Goal: Task Accomplishment & Management: Complete application form

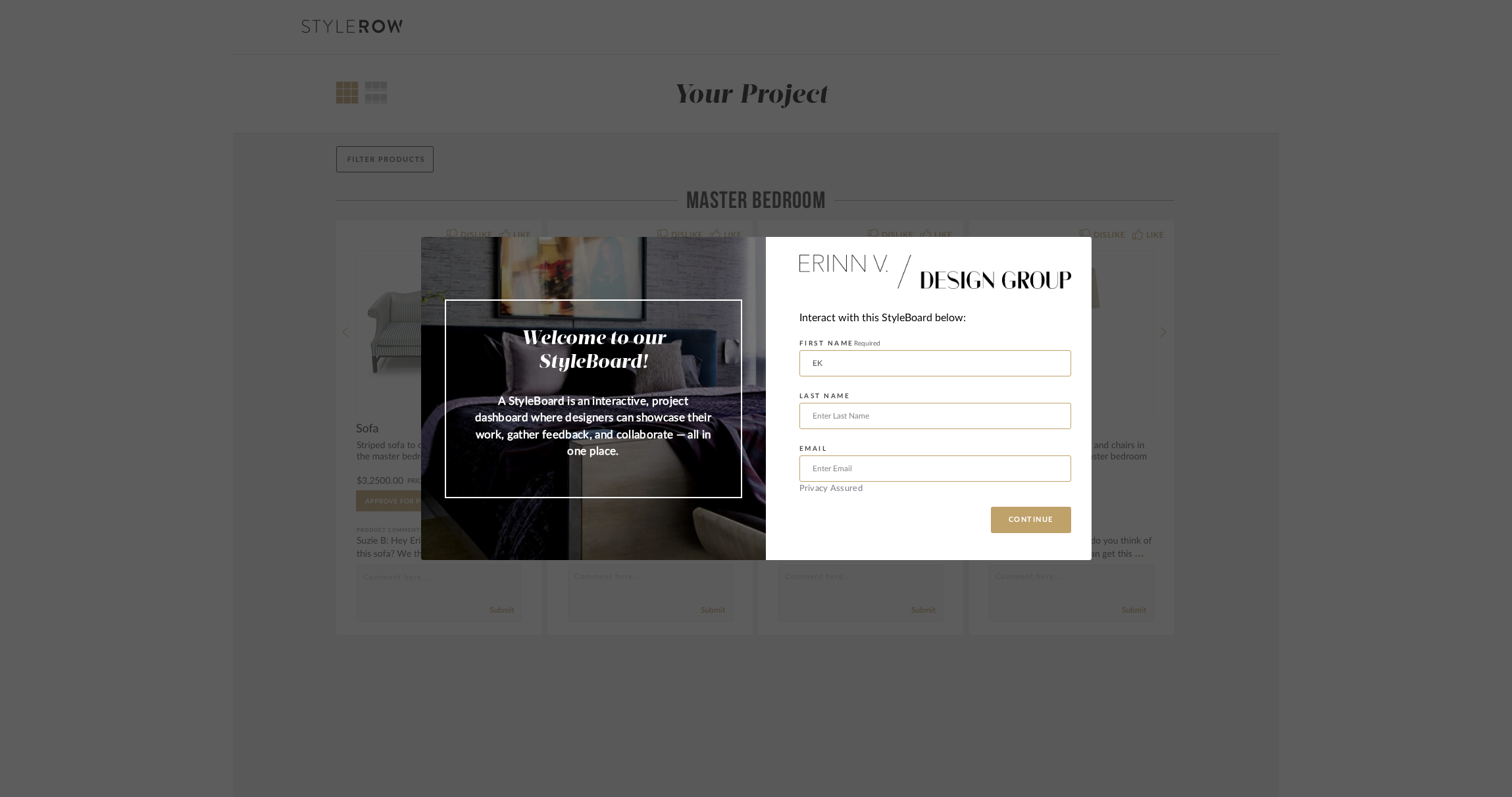
click at [904, 191] on div "Welcome to our StyleBoard! A StyleBoard is an interactive, project dashboard wh…" at bounding box center [756, 398] width 1512 height 797
click at [821, 211] on div "Welcome to our StyleBoard! A StyleBoard is an interactive, project dashboard wh…" at bounding box center [756, 398] width 1512 height 797
click at [1151, 217] on div "Welcome to our StyleBoard! A StyleBoard is an interactive, project dashboard wh…" at bounding box center [756, 398] width 1512 height 797
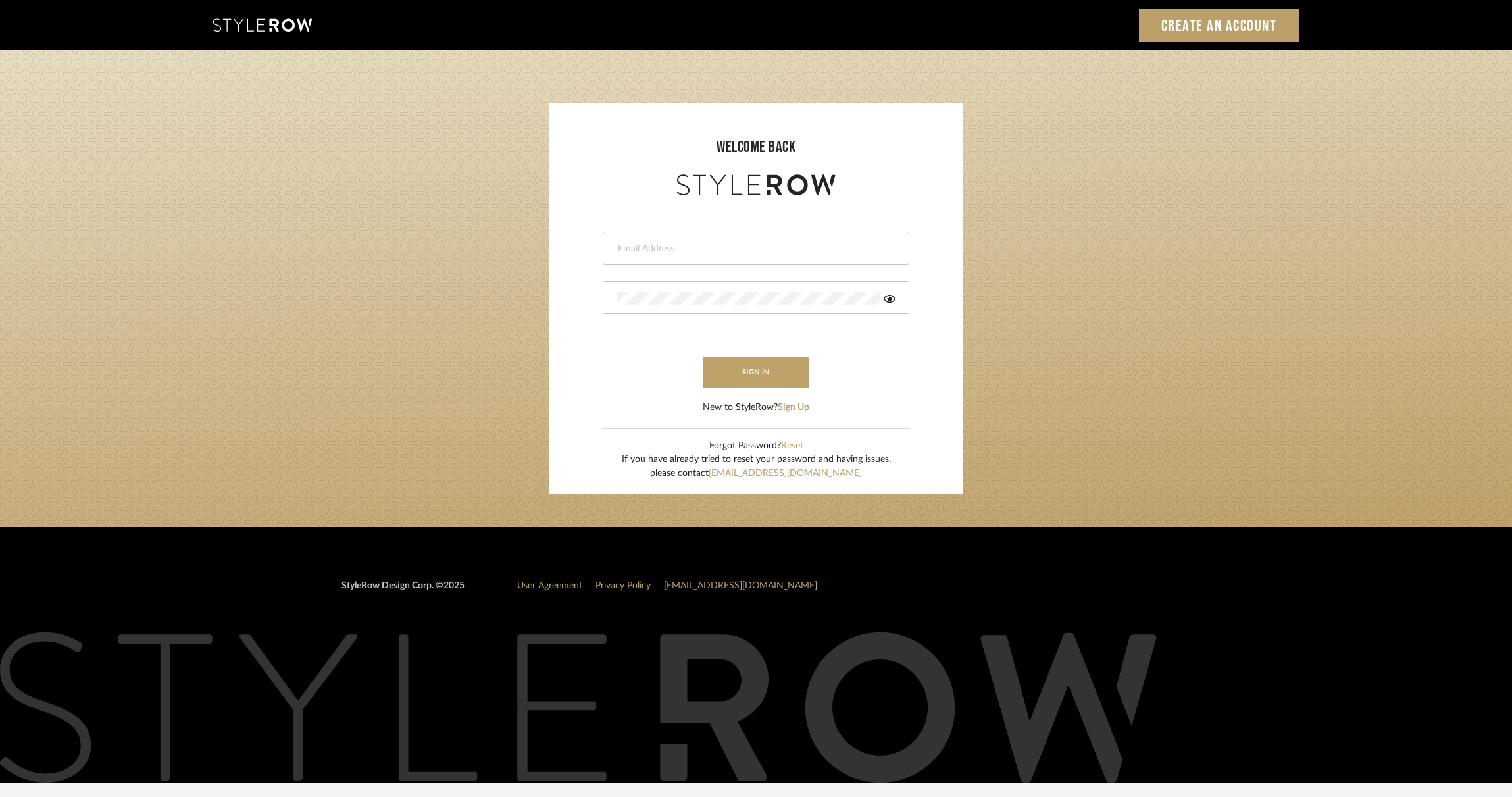
click at [795, 242] on input "email" at bounding box center [754, 248] width 276 height 13
click at [708, 222] on form "This field is required This field is required sign in New to StyleRow? Sign Up" at bounding box center [756, 307] width 389 height 216
click at [708, 242] on input "email" at bounding box center [745, 248] width 257 height 13
click at [697, 238] on div at bounding box center [756, 248] width 307 height 33
click at [694, 244] on input "email" at bounding box center [745, 248] width 257 height 13
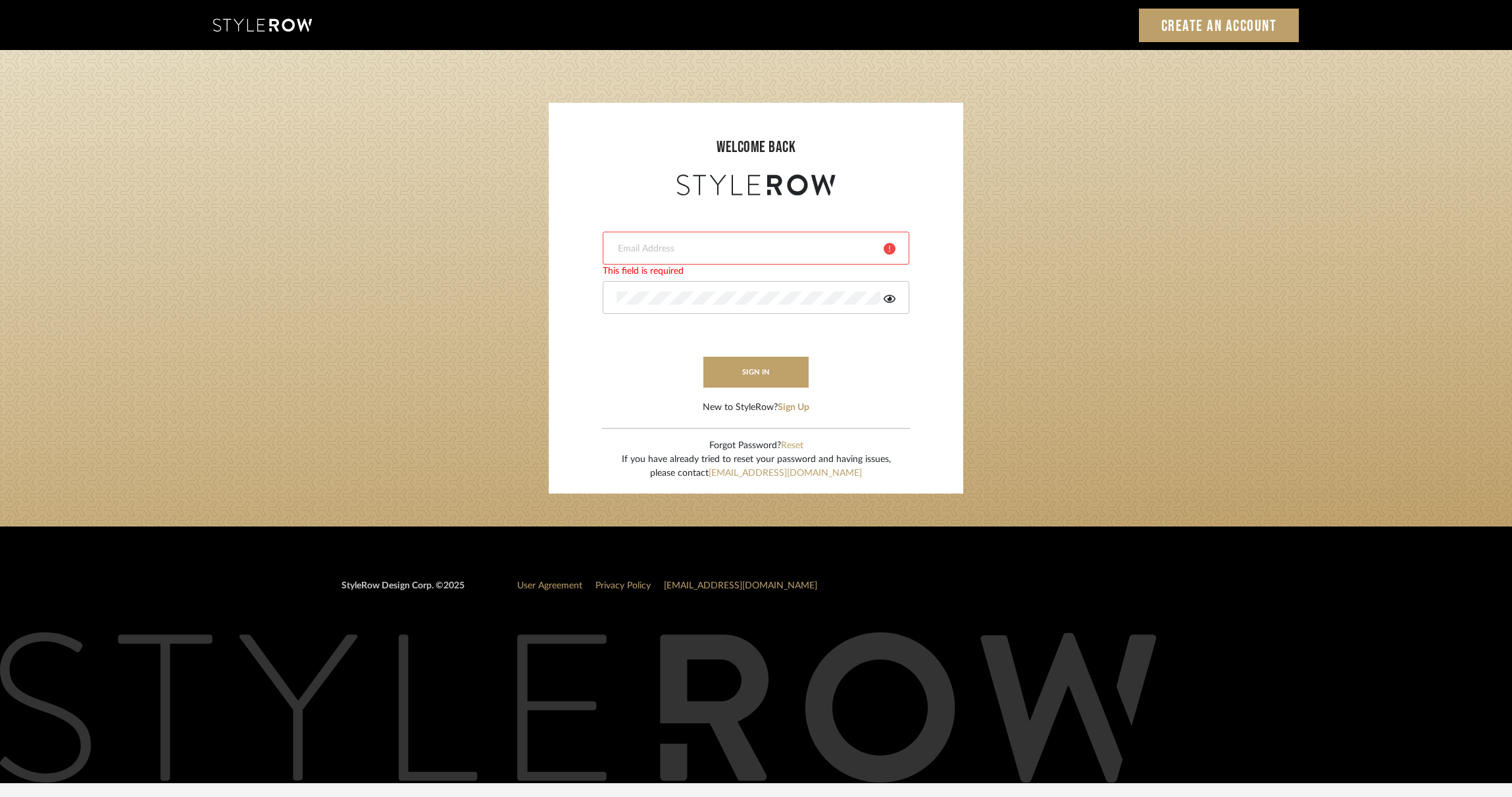
type input "ek@stylerow.com"
click at [786, 373] on button "sign in" at bounding box center [756, 372] width 105 height 31
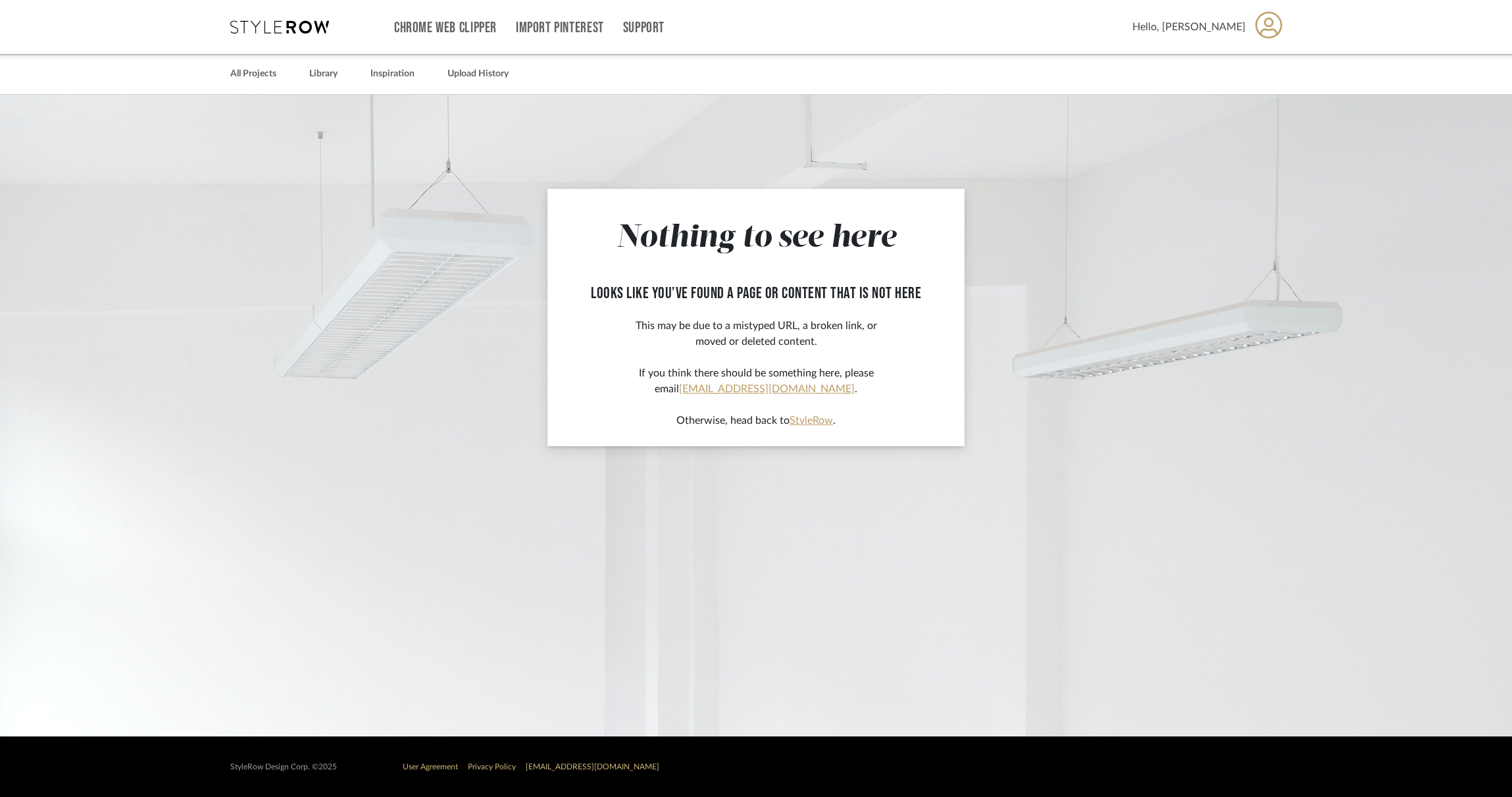
click at [913, 101] on app-not-found-page "Nothing to see here looks like you’ve found a page or content that is not here …" at bounding box center [756, 416] width 1512 height 642
click at [248, 76] on link "All Projects" at bounding box center [253, 74] width 46 height 18
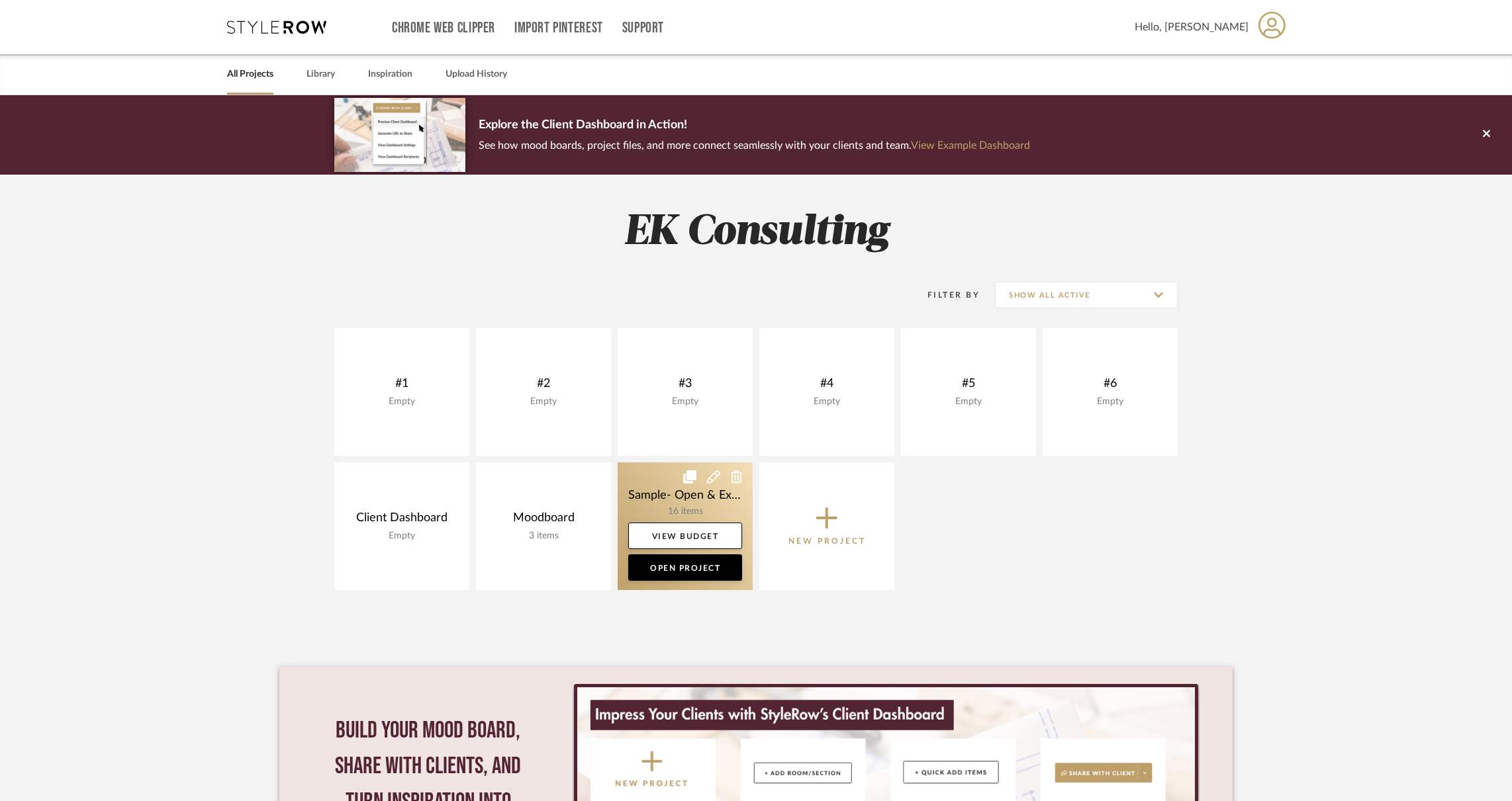
click at [674, 495] on link at bounding box center [685, 526] width 135 height 127
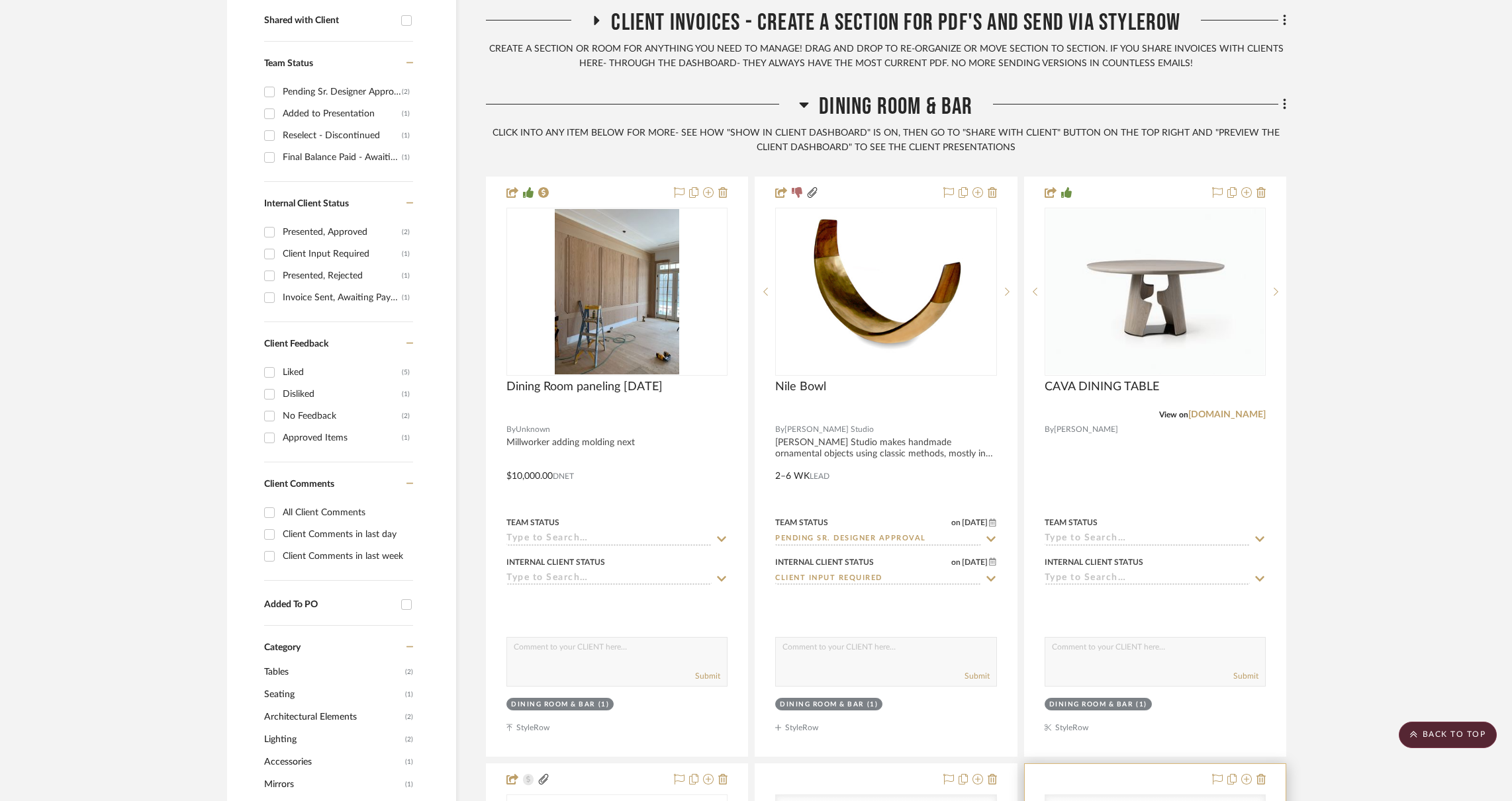
scroll to position [559, 0]
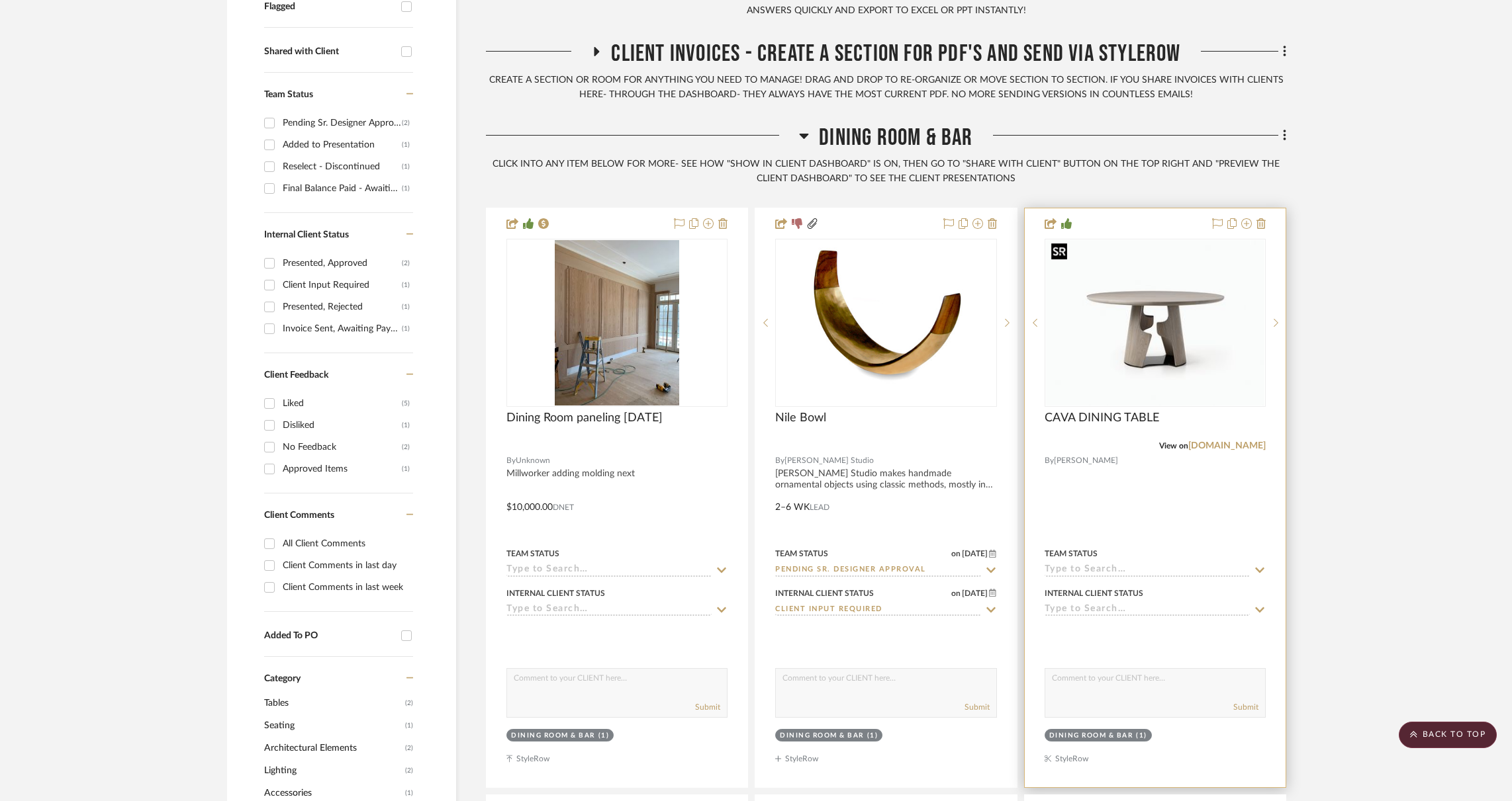
click at [1108, 367] on img "0" at bounding box center [1155, 323] width 218 height 166
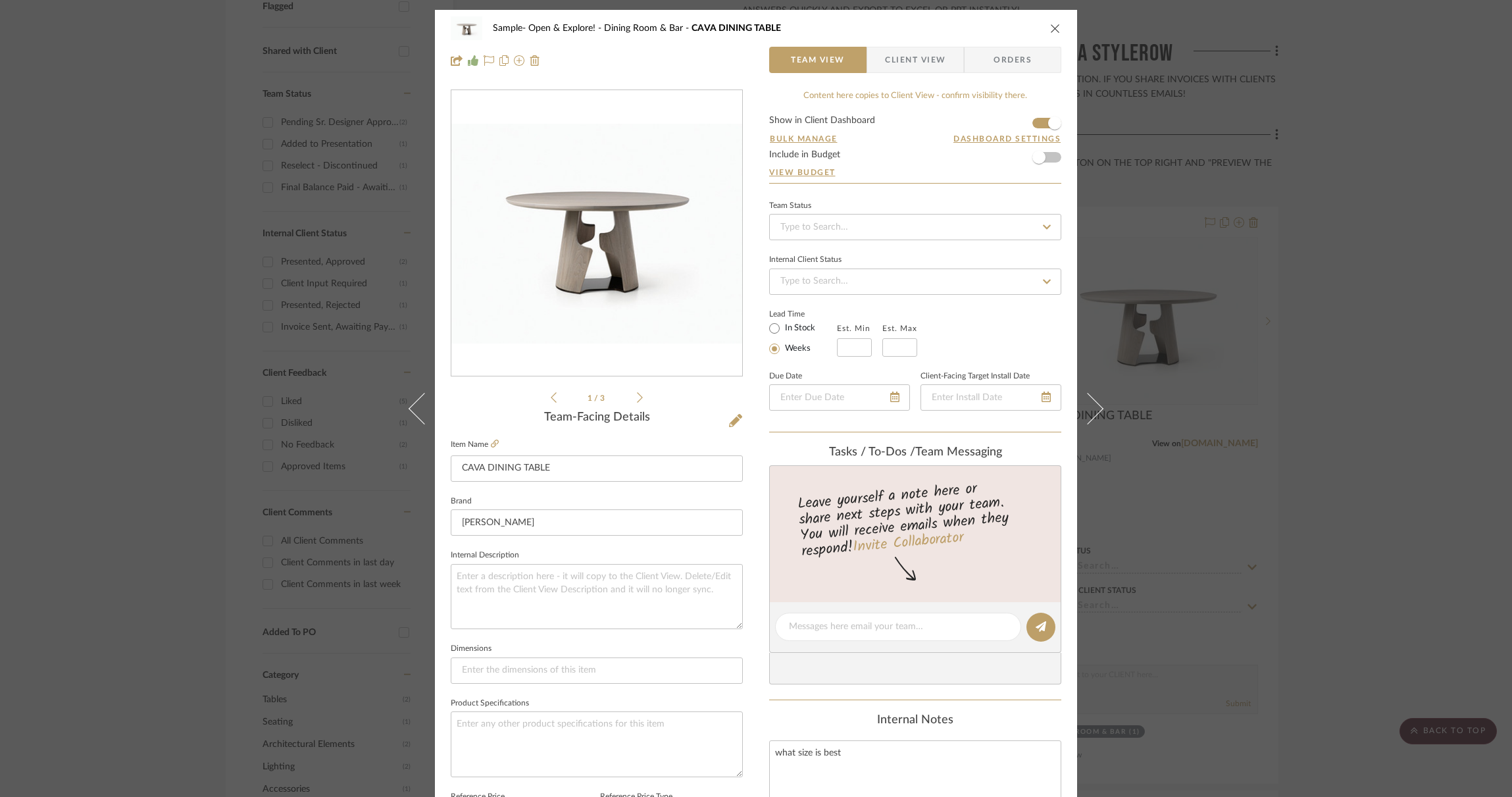
click at [1052, 27] on icon "close" at bounding box center [1055, 27] width 11 height 11
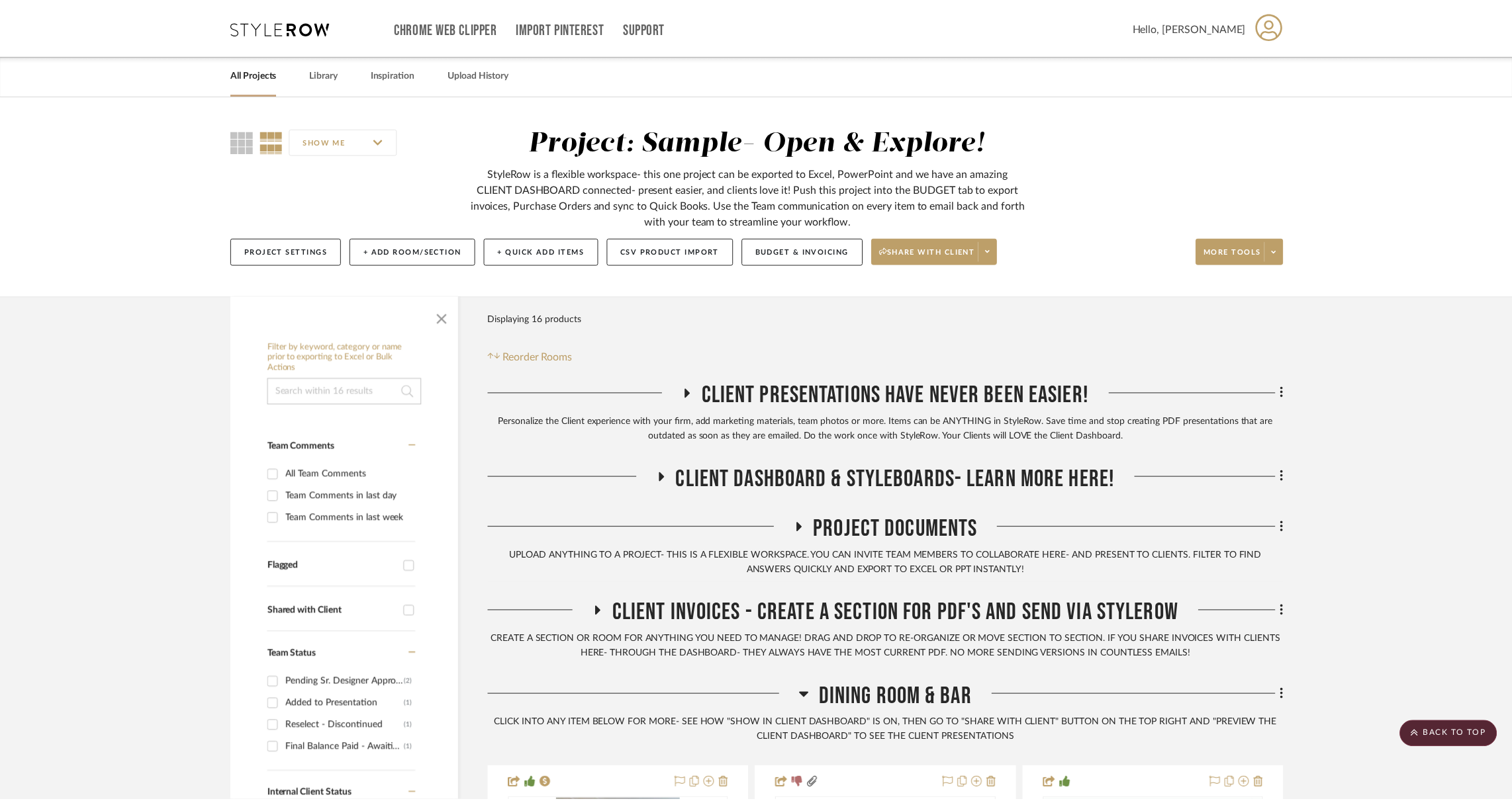
scroll to position [559, 0]
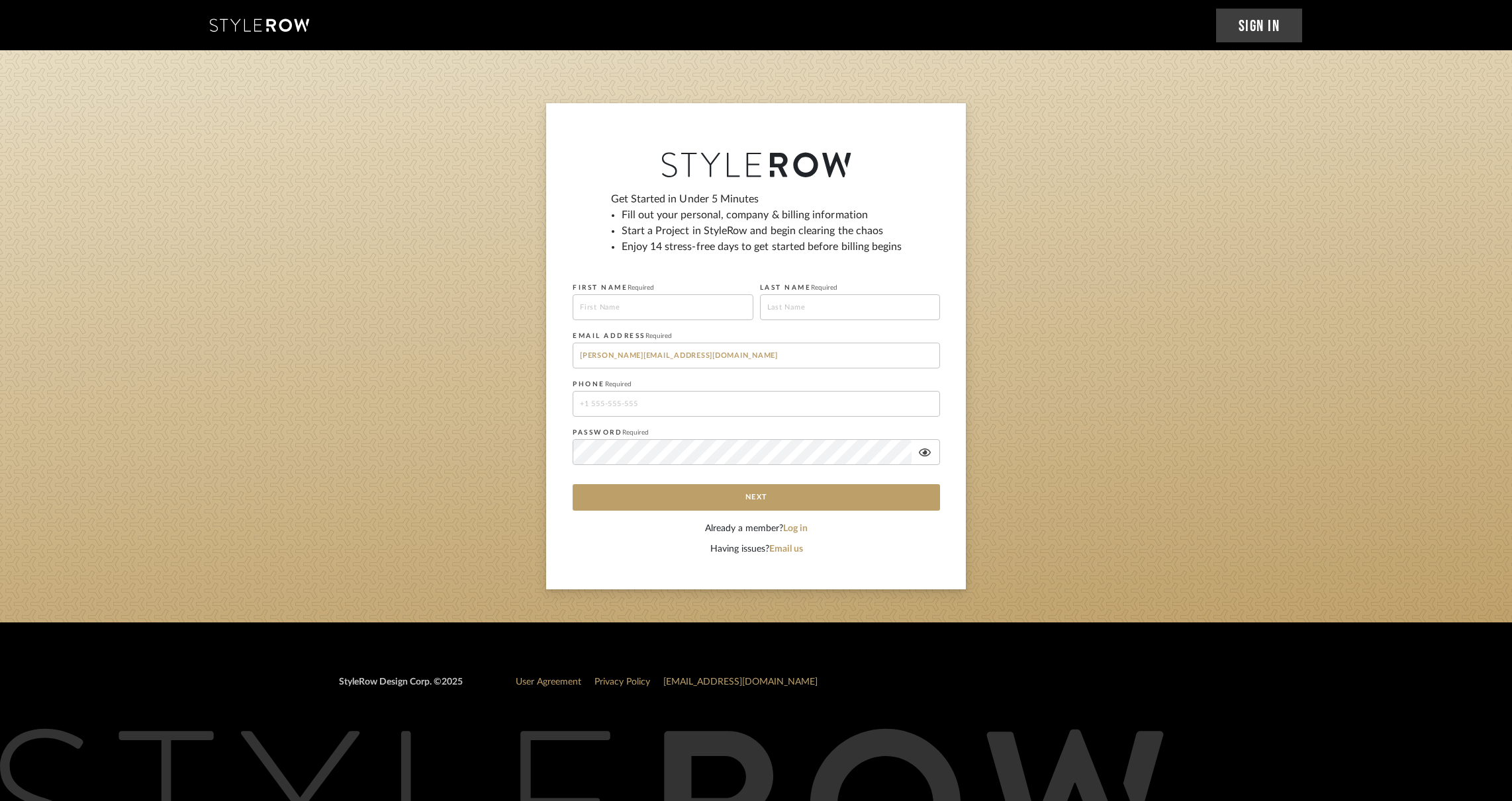
click at [670, 309] on input at bounding box center [662, 307] width 181 height 26
click at [815, 357] on input "erin@bungalo805.com" at bounding box center [756, 355] width 367 height 26
paste input "taylarmarek@gmail.com"
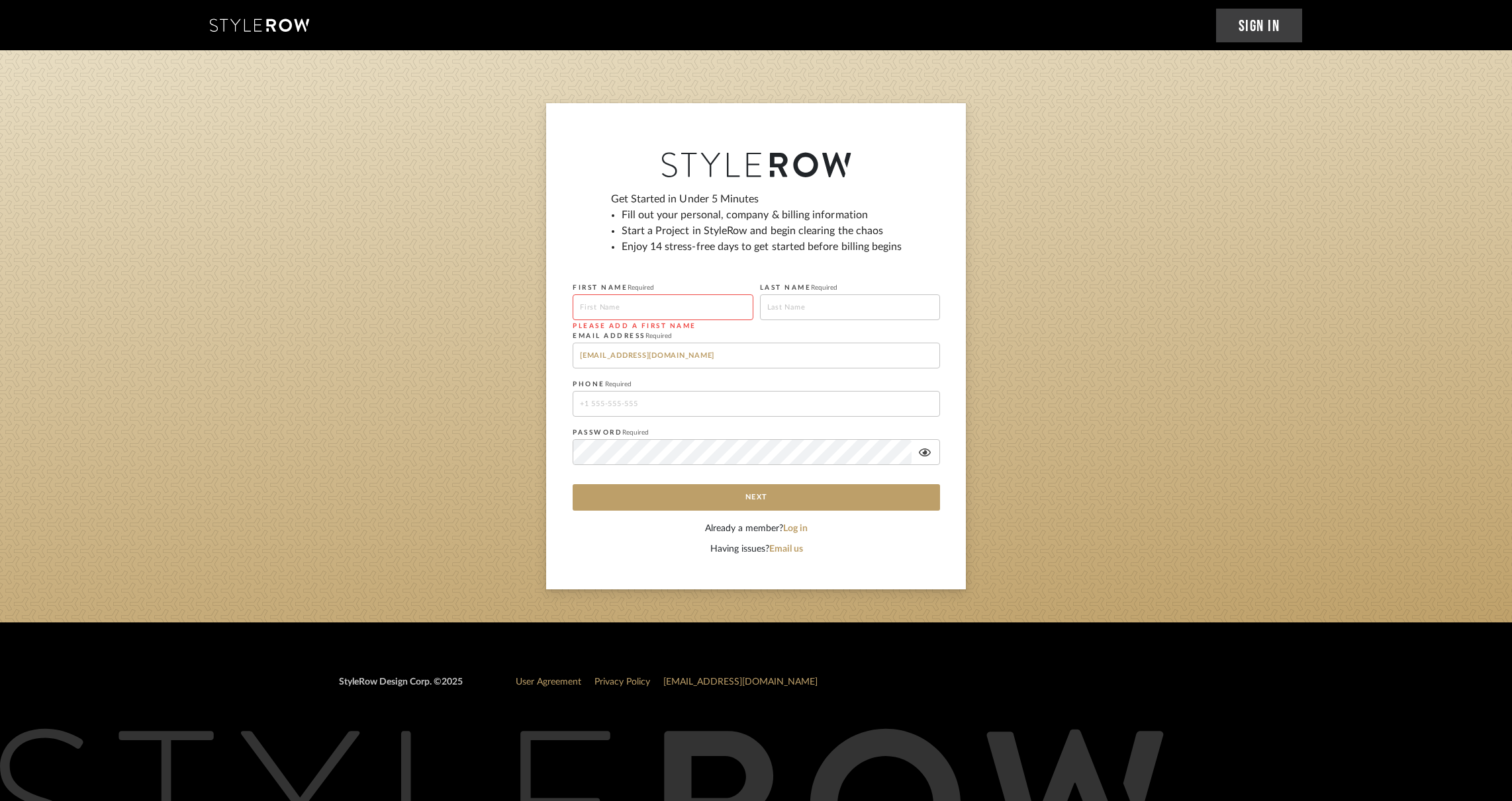
type input "taylarmarek@gmail.com"
click at [790, 340] on fieldset "EMAIL ADDRESS Required taylarmarek@gmail.com" at bounding box center [756, 347] width 367 height 41
click at [590, 137] on div "Get Started in Under 5 Minutes Fill out your personal, company & billing inform…" at bounding box center [755, 346] width 419 height 486
click at [1153, 206] on sign-up "Get Started in Under 5 Minutes Fill out your personal, company & billing inform…" at bounding box center [756, 346] width 1512 height 486
click at [1157, 293] on sign-up "Get Started in Under 5 Minutes Fill out your personal, company & billing inform…" at bounding box center [756, 346] width 1512 height 486
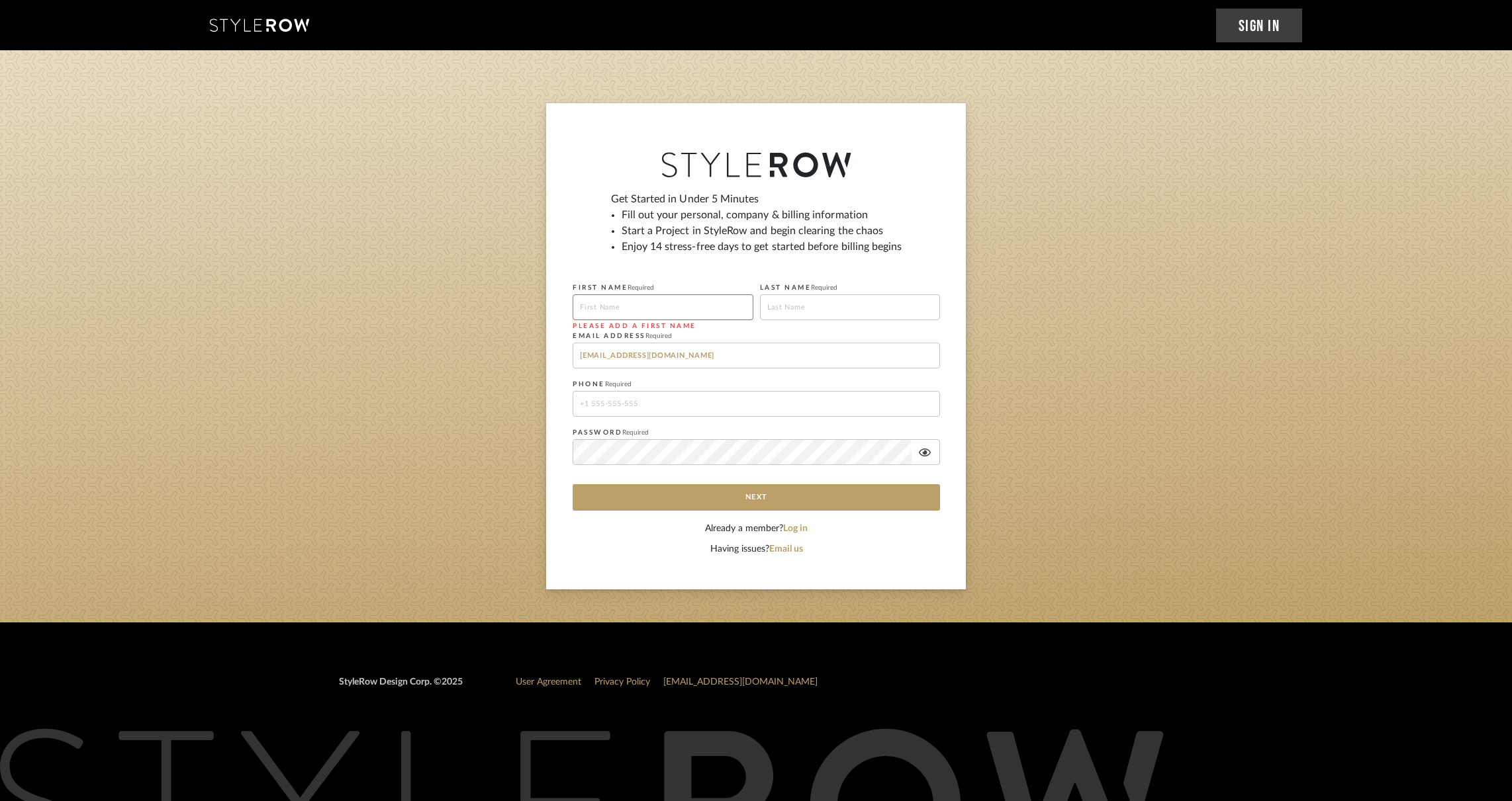
click at [659, 296] on input at bounding box center [662, 307] width 181 height 26
click at [697, 250] on li "Enjoy 14 stress-free days to get started before billing begins" at bounding box center [762, 247] width 280 height 16
click at [699, 359] on input "taylarmarek@gmail.com" at bounding box center [756, 355] width 367 height 26
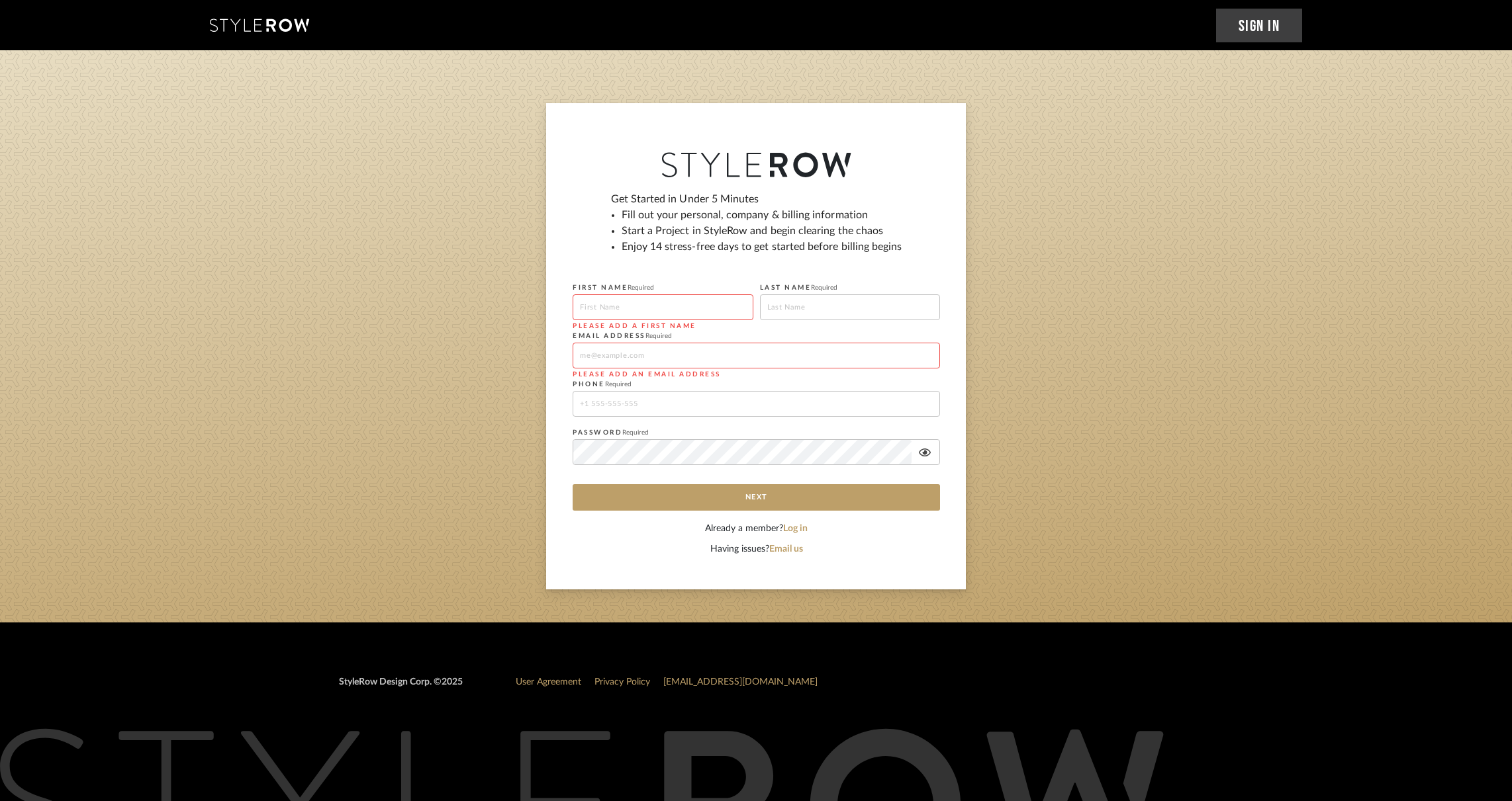
click at [141, 348] on sign-up "Get Started in Under 5 Minutes Fill out your personal, company & billing inform…" at bounding box center [756, 346] width 1512 height 486
click at [668, 304] on input at bounding box center [662, 307] width 181 height 26
click at [656, 307] on input at bounding box center [662, 307] width 181 height 26
type input "EK"
click at [791, 310] on input at bounding box center [850, 307] width 181 height 26
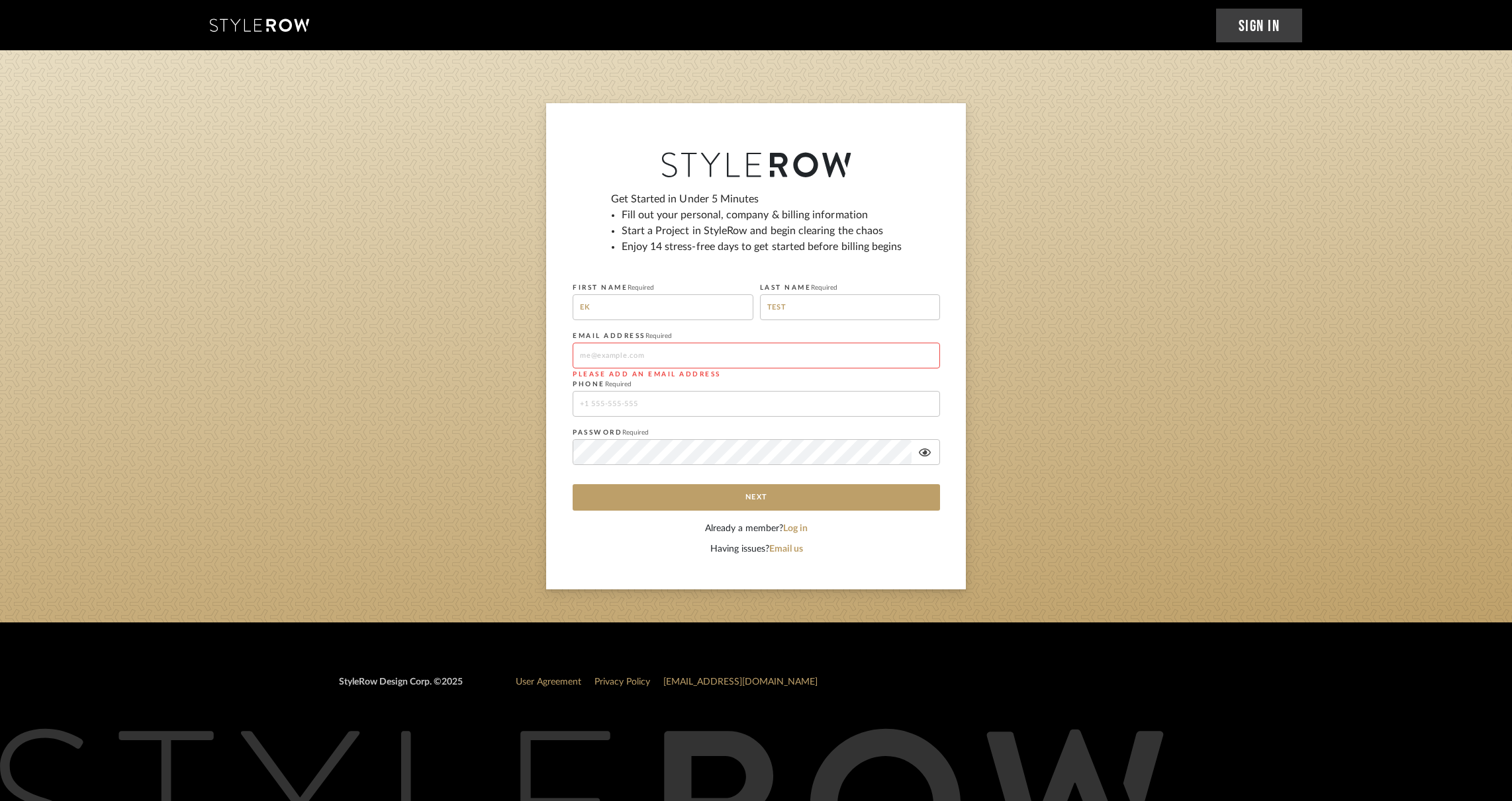
type input "TEST"
click at [717, 352] on input at bounding box center [756, 355] width 367 height 26
type input "erin@pjcg.vip"
click at [699, 395] on input "tel" at bounding box center [756, 403] width 367 height 26
type input "6506461234"
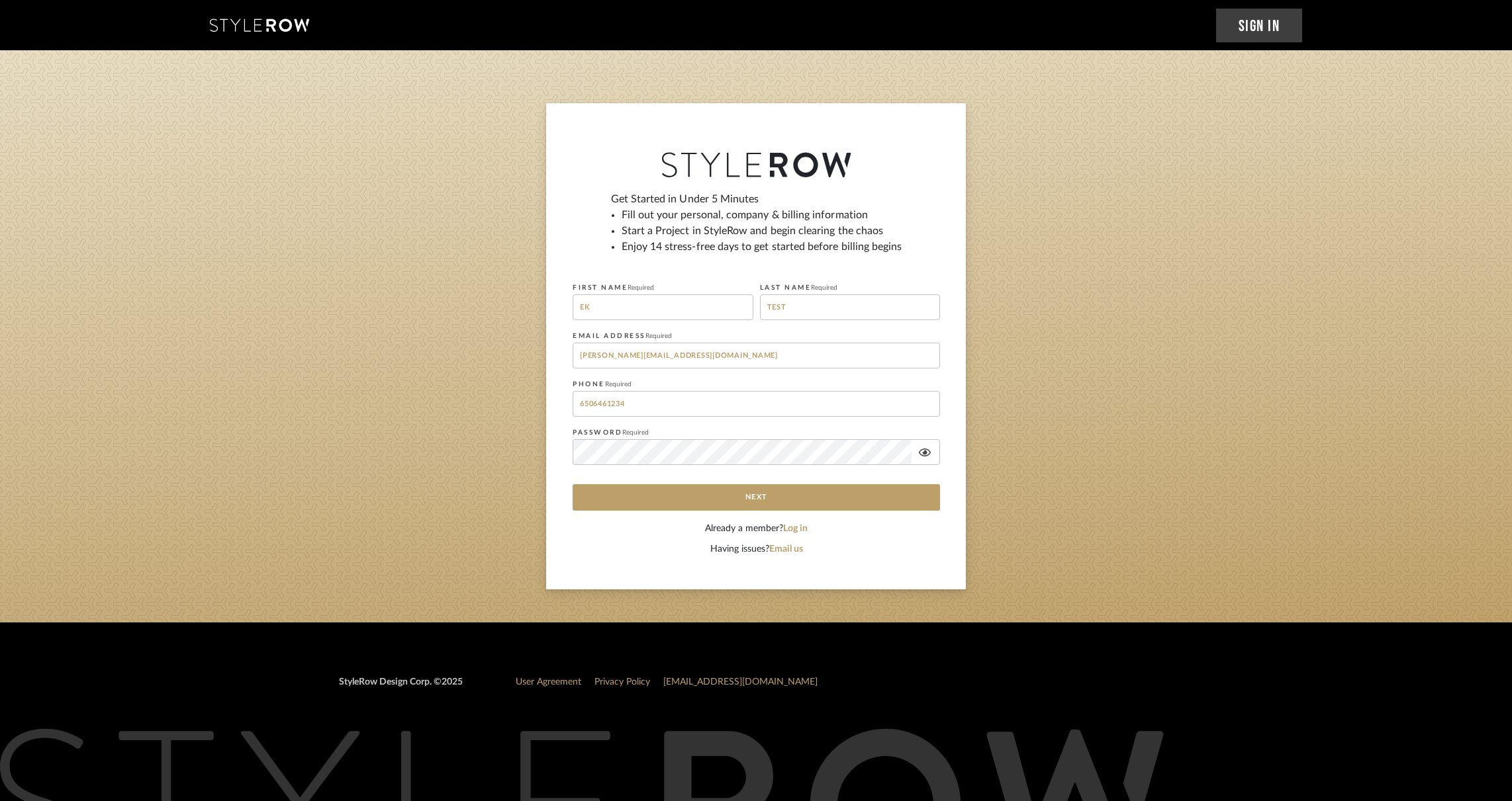
click at [588, 524] on div "Already a member? Log in" at bounding box center [756, 529] width 367 height 14
click at [729, 503] on button "Next" at bounding box center [756, 497] width 367 height 27
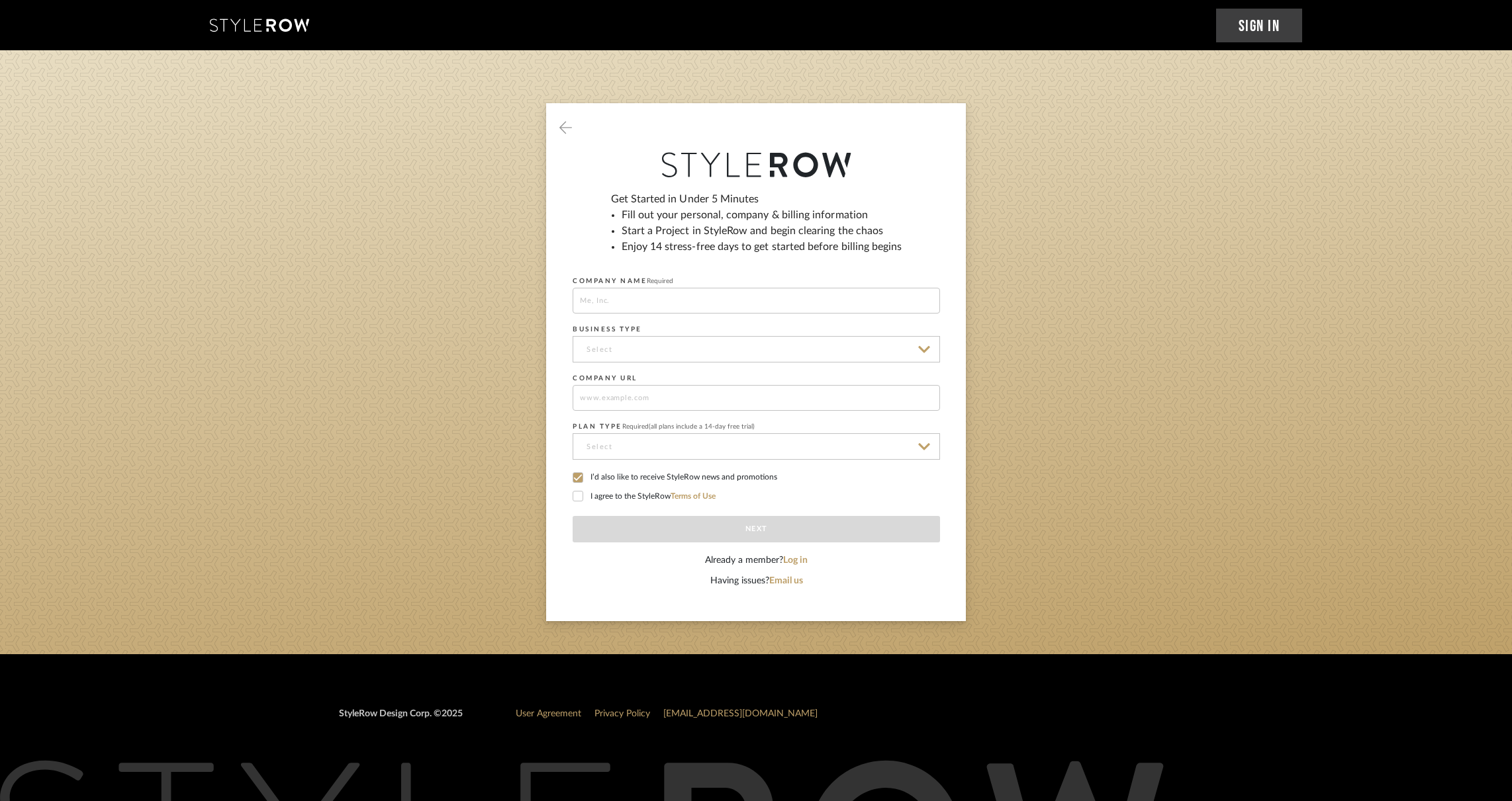
click at [639, 299] on input at bounding box center [756, 301] width 367 height 26
click at [638, 304] on input "SR TEST" at bounding box center [756, 301] width 367 height 26
type input "SR TEST SIGNUP"
click at [639, 346] on input at bounding box center [756, 349] width 367 height 27
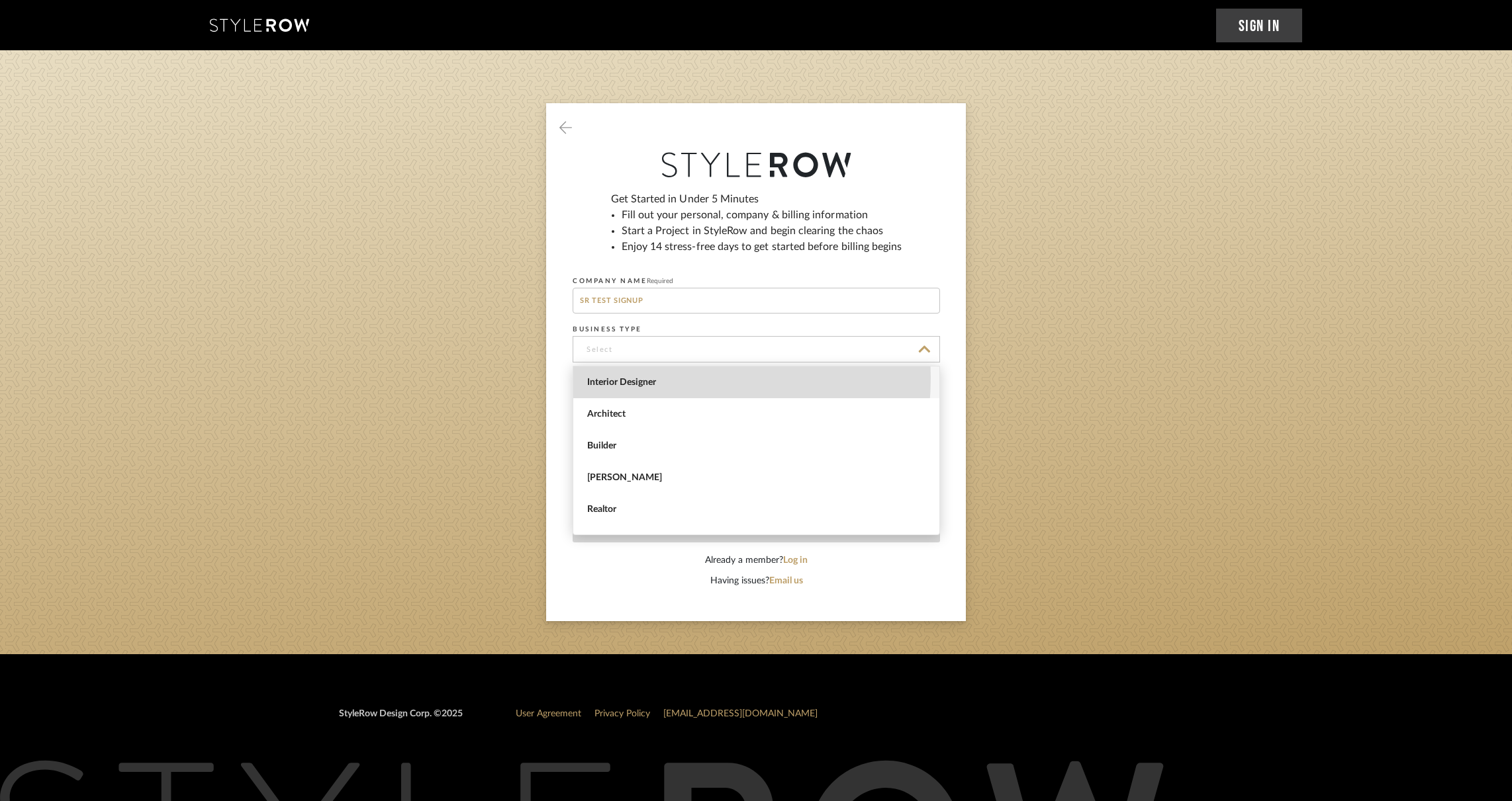
click at [641, 378] on span "Interior Designer" at bounding box center [758, 382] width 341 height 11
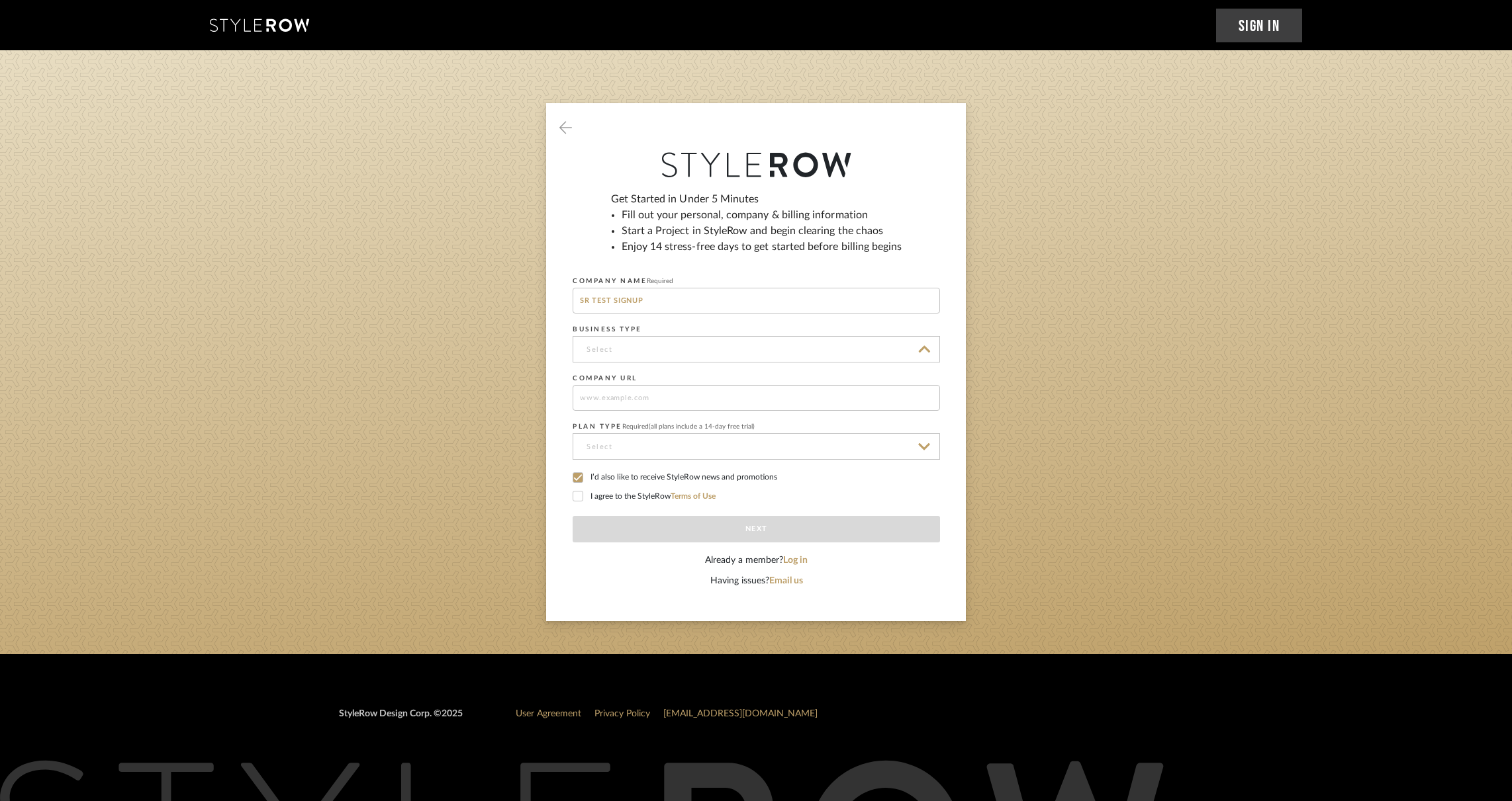
type input "Interior Designer"
click at [576, 477] on icon at bounding box center [577, 477] width 9 height 9
click at [576, 498] on icon at bounding box center [577, 496] width 9 height 7
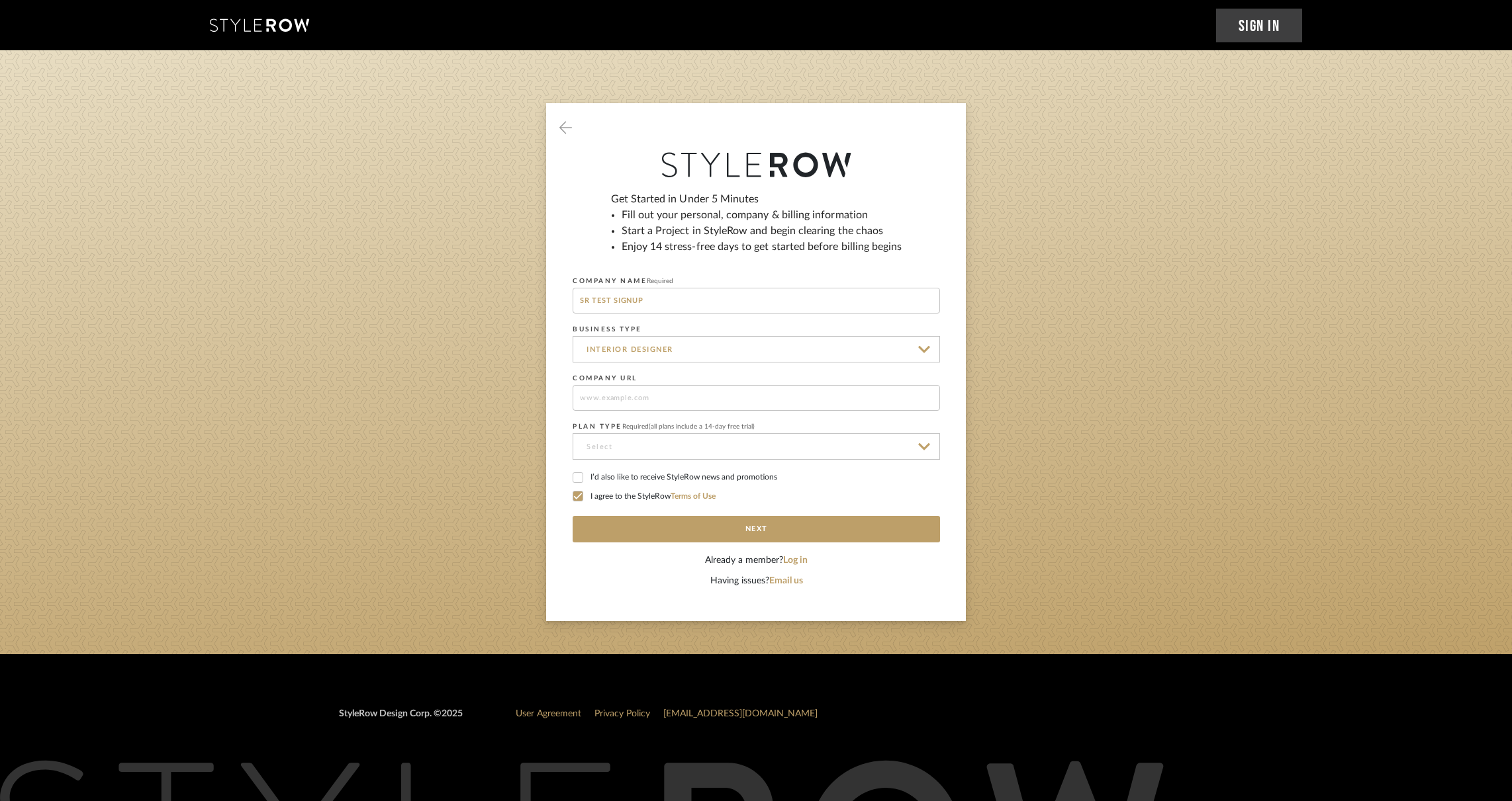
click at [565, 121] on icon at bounding box center [566, 127] width 13 height 15
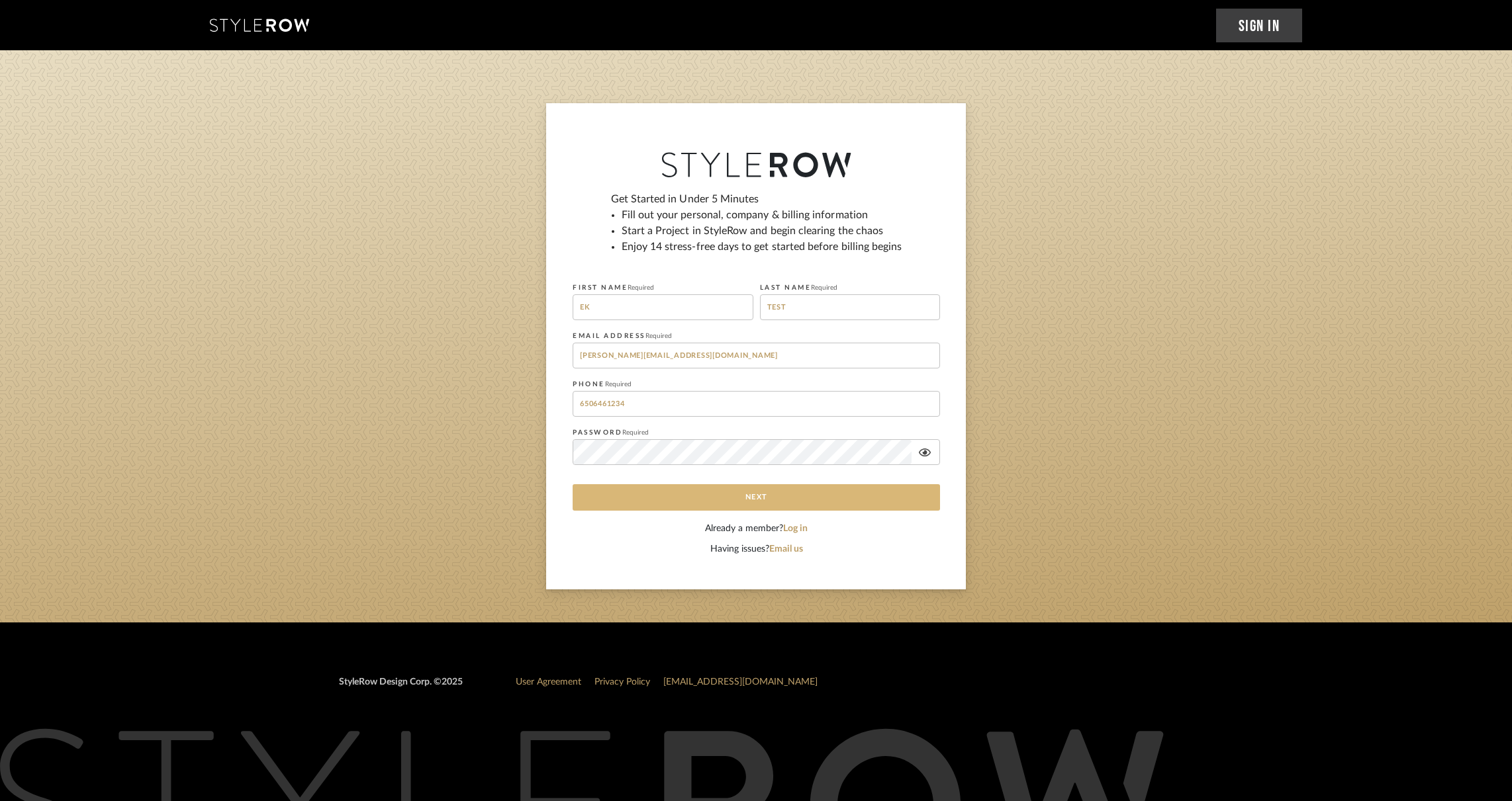
click at [736, 496] on button "Next" at bounding box center [756, 497] width 367 height 27
